Goal: Check status: Check status

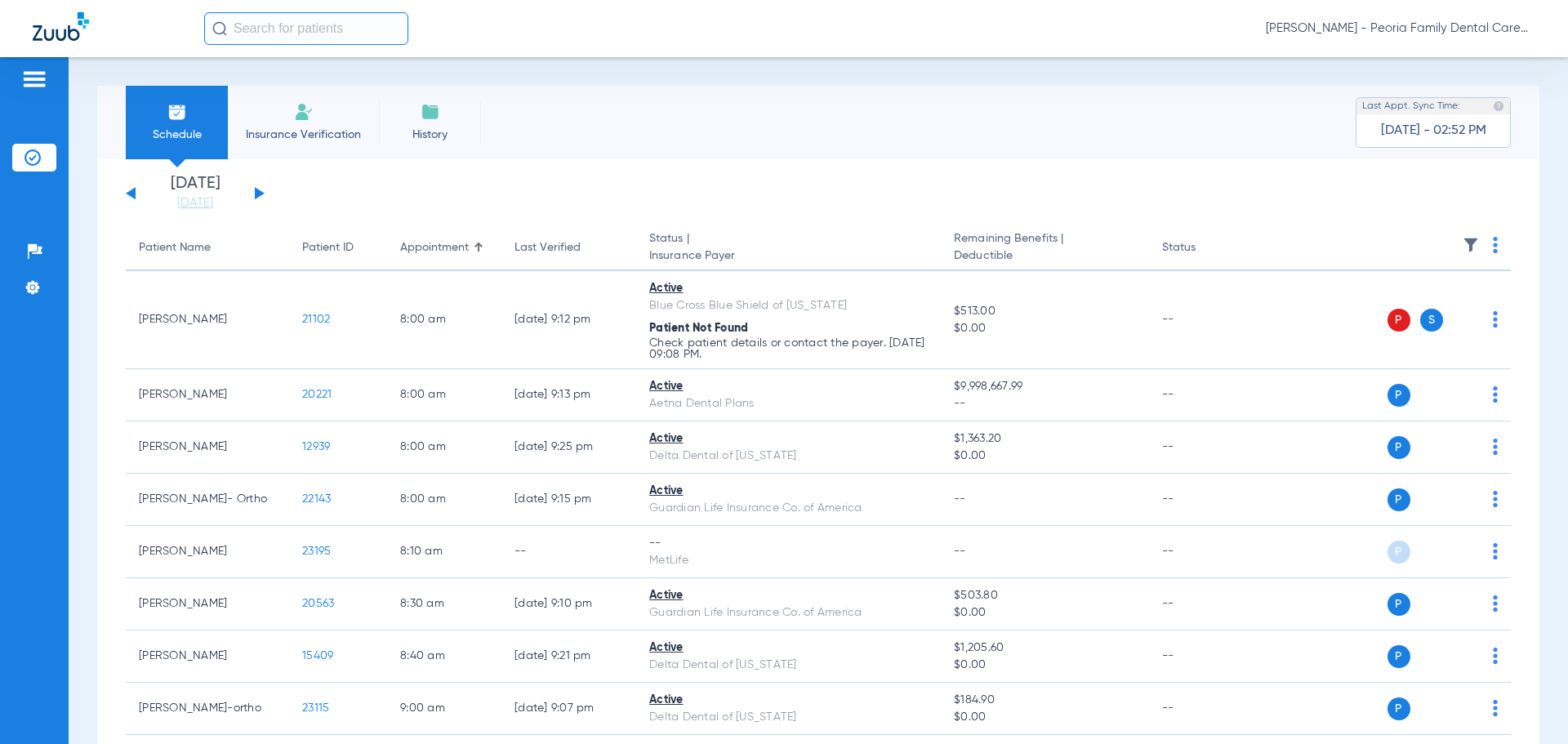
click at [257, 193] on button at bounding box center [260, 193] width 10 height 12
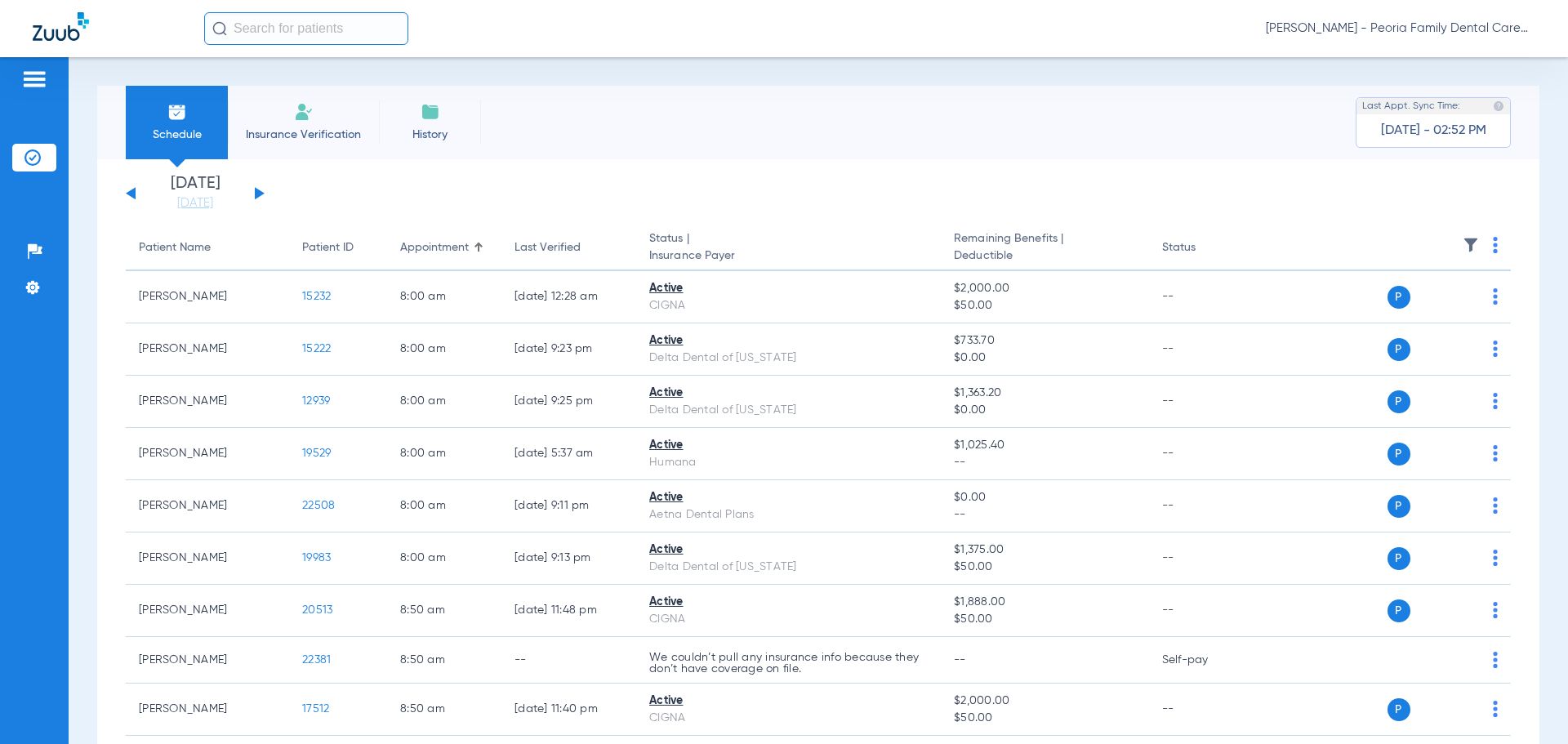
click at [258, 191] on button at bounding box center [260, 193] width 10 height 12
